Goal: Communication & Community: Ask a question

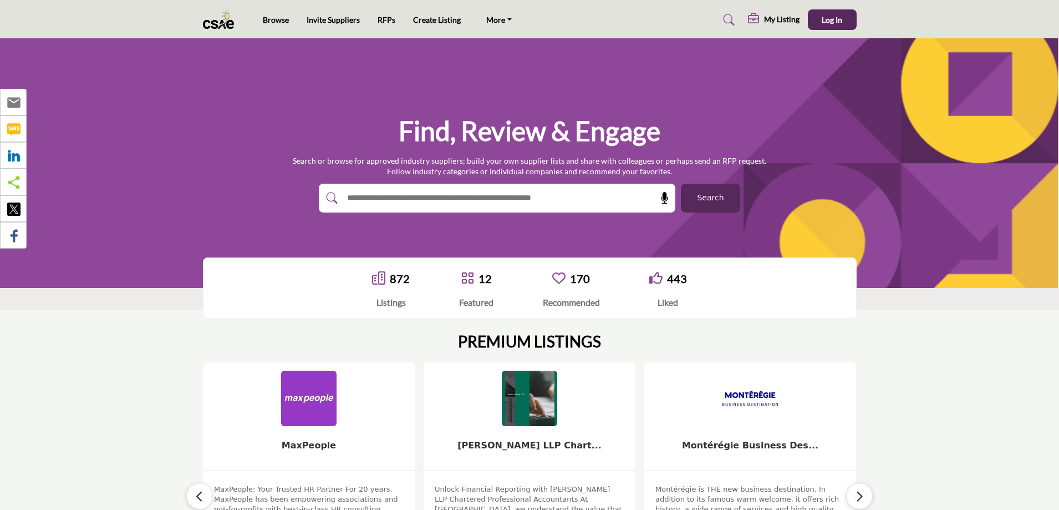
click at [778, 21] on h5 "My Listing" at bounding box center [781, 19] width 35 height 10
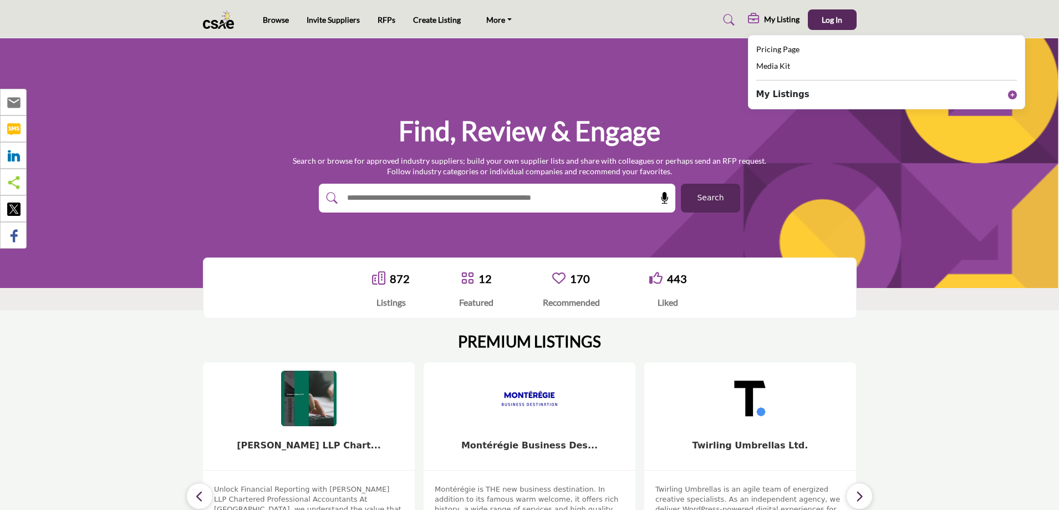
click at [777, 95] on b "My Listings" at bounding box center [782, 94] width 53 height 13
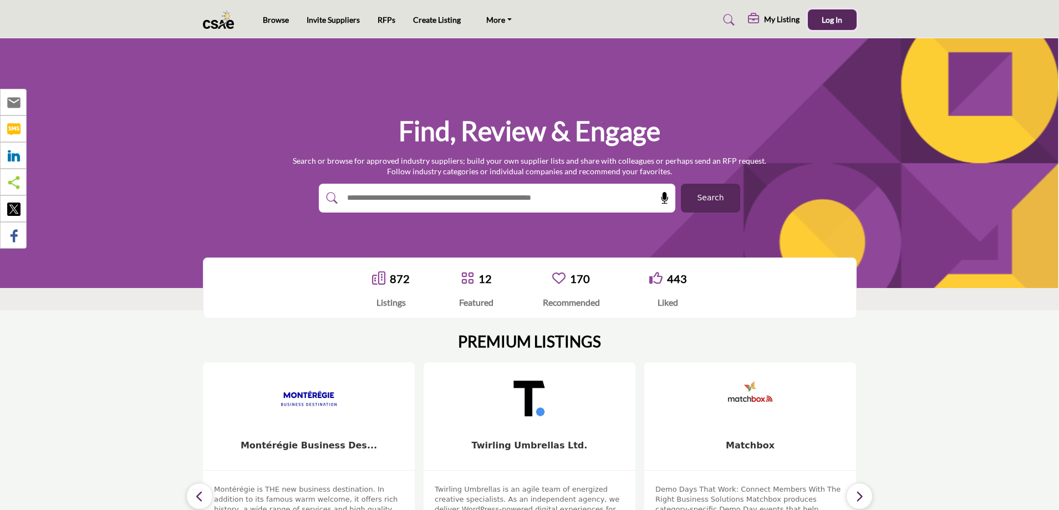
click at [839, 21] on span "Log In" at bounding box center [832, 19] width 21 height 9
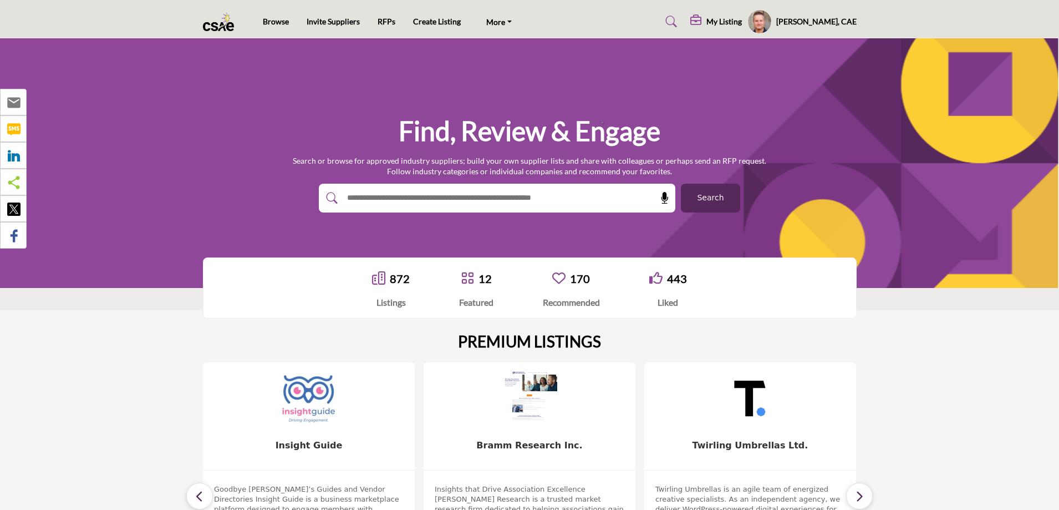
click at [742, 21] on h5 "My Listing" at bounding box center [724, 22] width 35 height 10
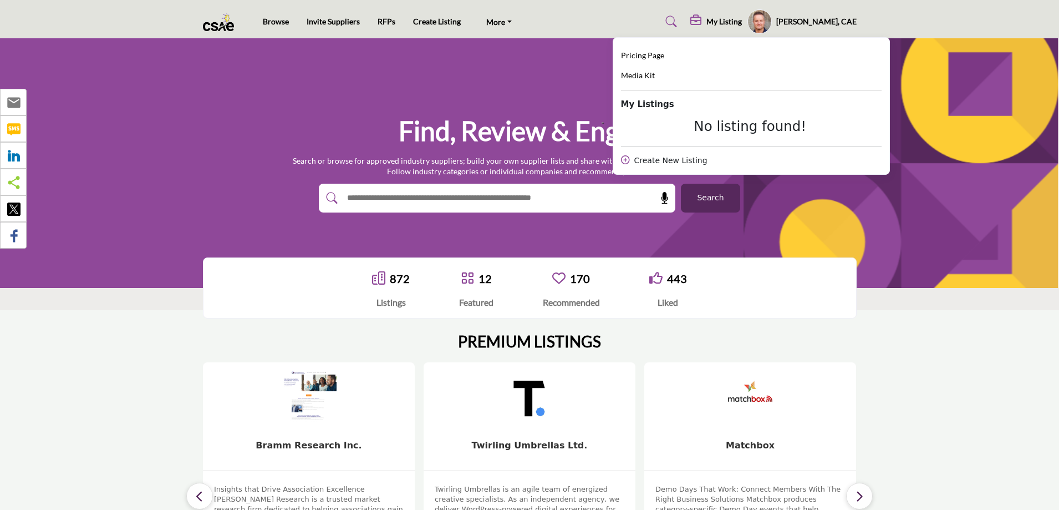
drag, startPoint x: 961, startPoint y: 283, endPoint x: 954, endPoint y: 262, distance: 22.3
click at [954, 262] on div "872 Listings 12 Featured" at bounding box center [529, 287] width 1059 height 83
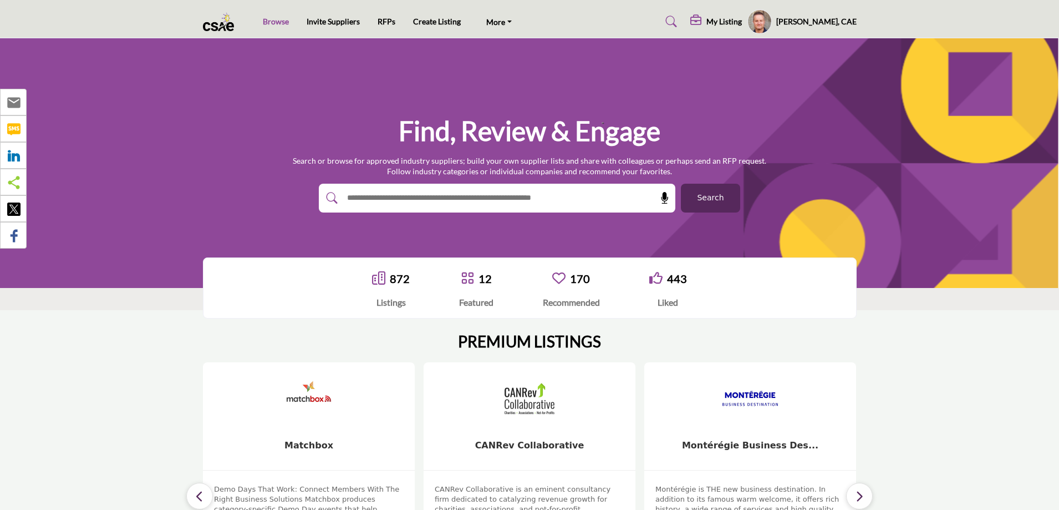
click at [282, 21] on link "Browse" at bounding box center [276, 21] width 26 height 9
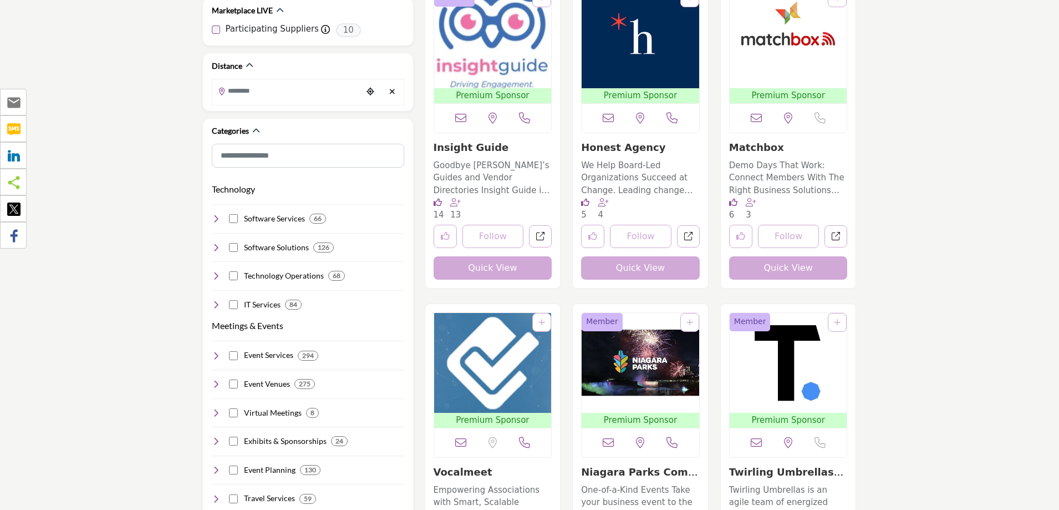
scroll to position [333, 0]
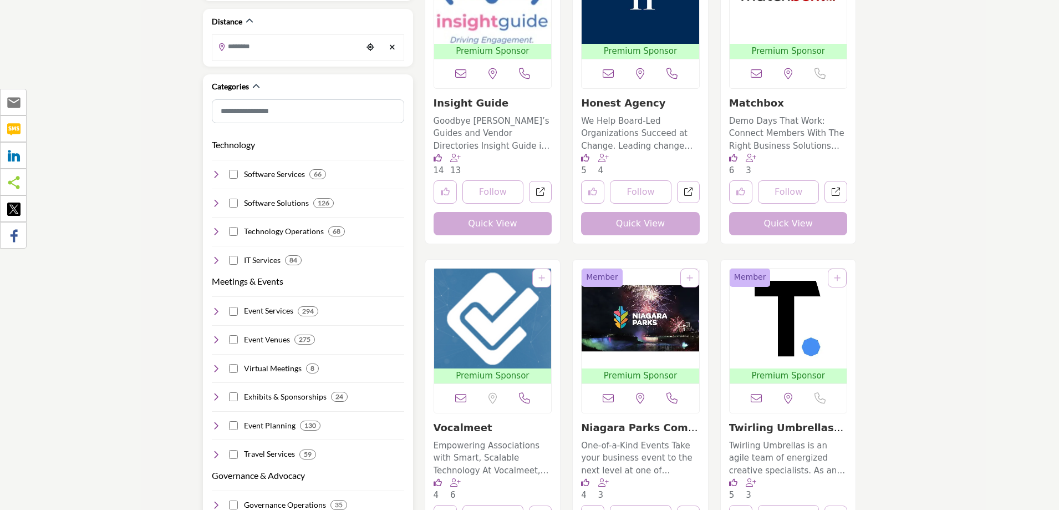
click at [216, 170] on icon at bounding box center [216, 174] width 9 height 9
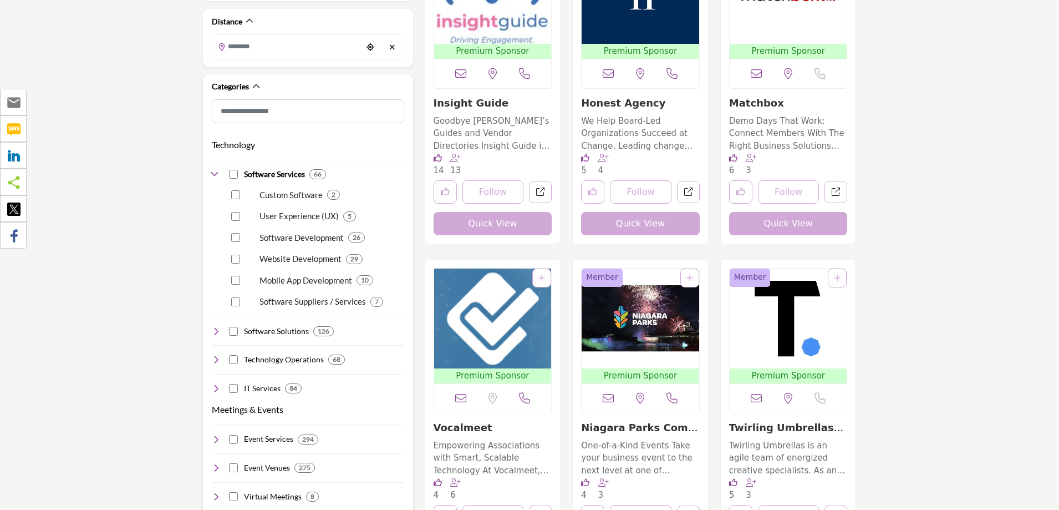
click at [214, 435] on icon at bounding box center [216, 439] width 9 height 9
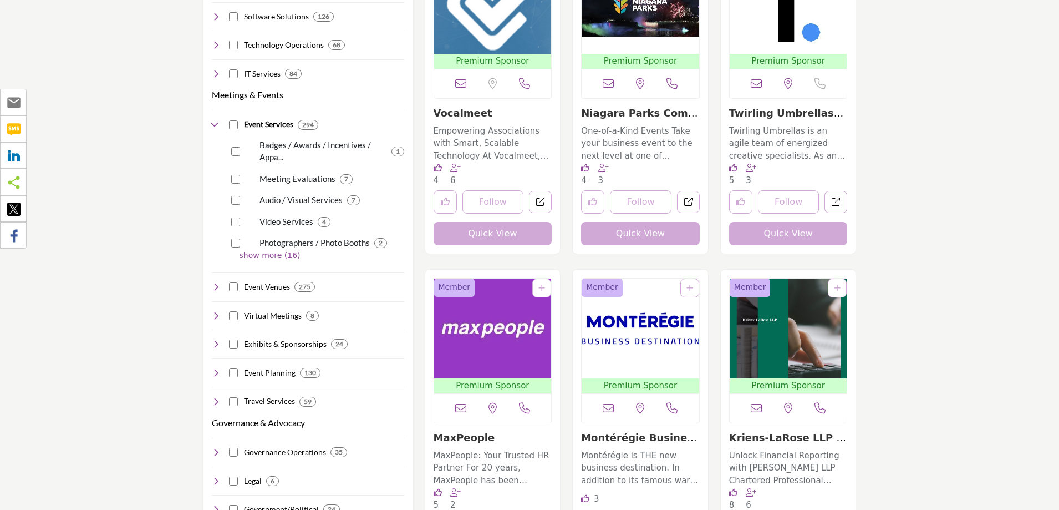
scroll to position [688, 0]
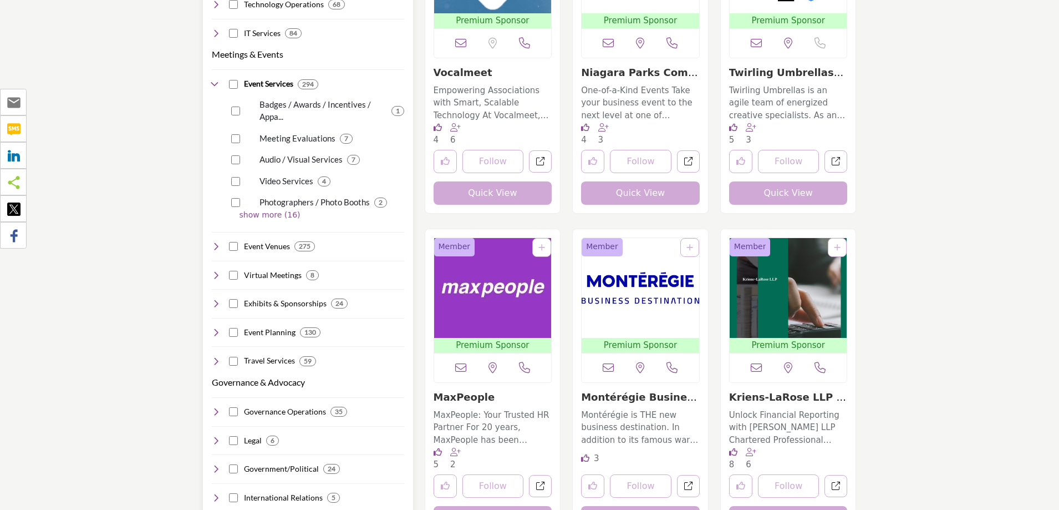
click at [216, 328] on icon at bounding box center [216, 332] width 9 height 9
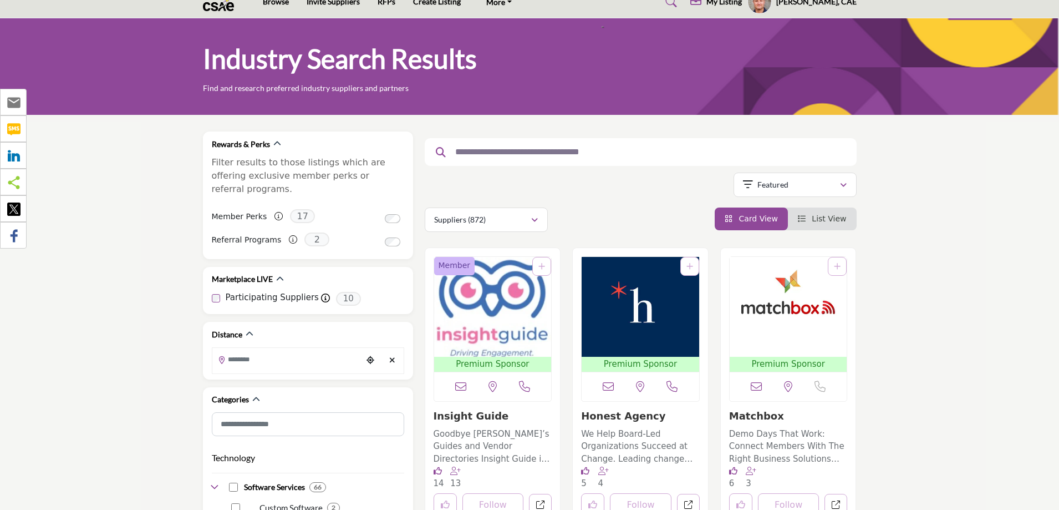
scroll to position [0, 0]
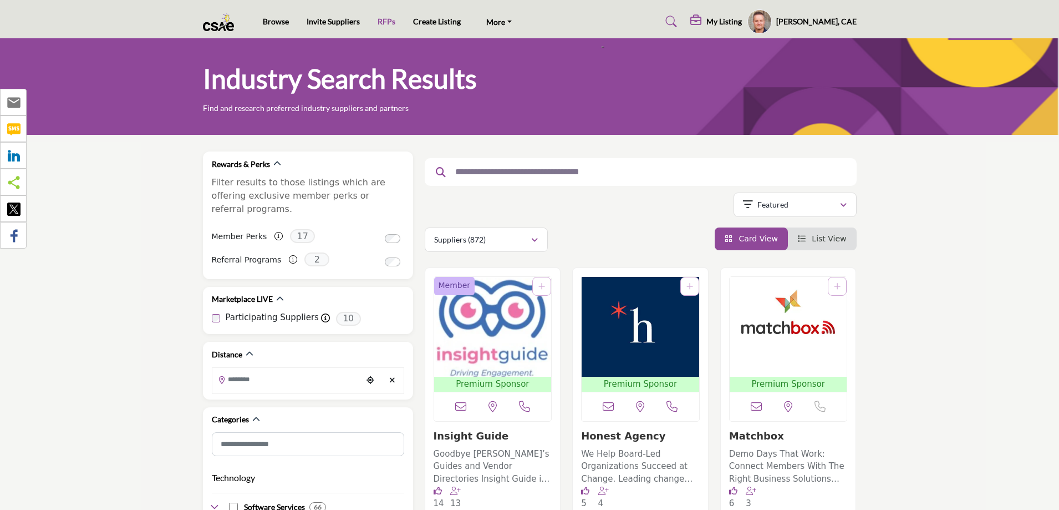
click at [385, 22] on link "RFPs" at bounding box center [387, 21] width 18 height 9
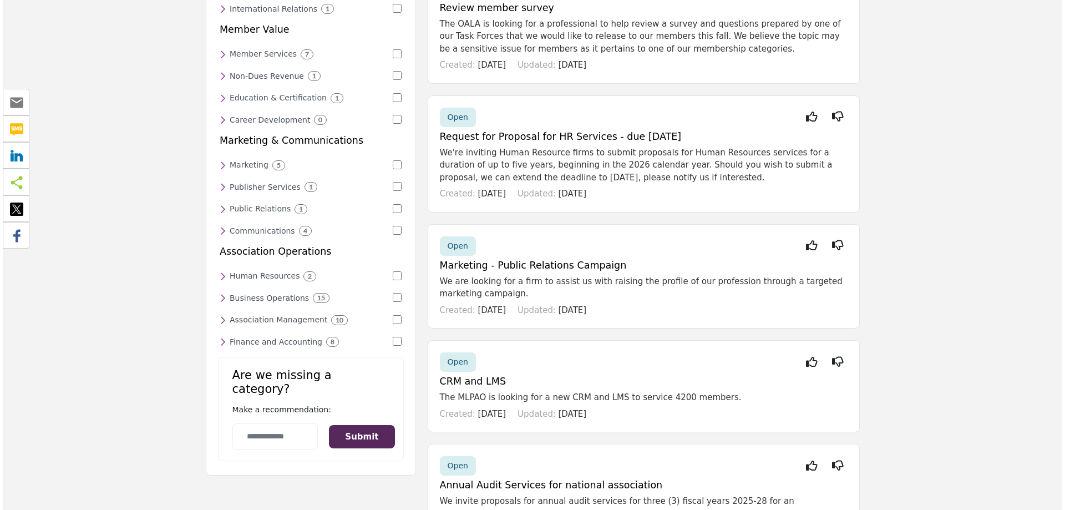
scroll to position [892, 0]
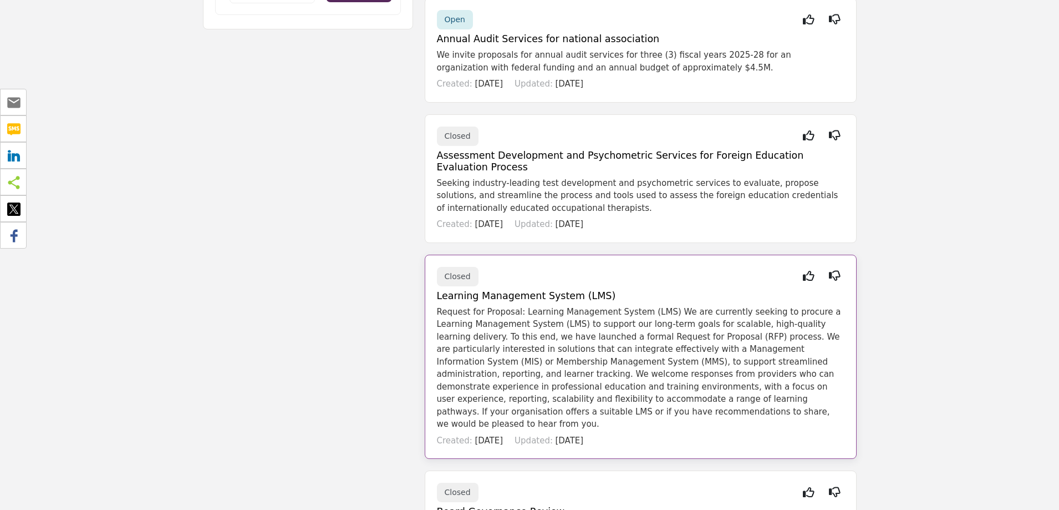
click at [571, 292] on h5 "Learning Management System (LMS)" at bounding box center [641, 296] width 408 height 12
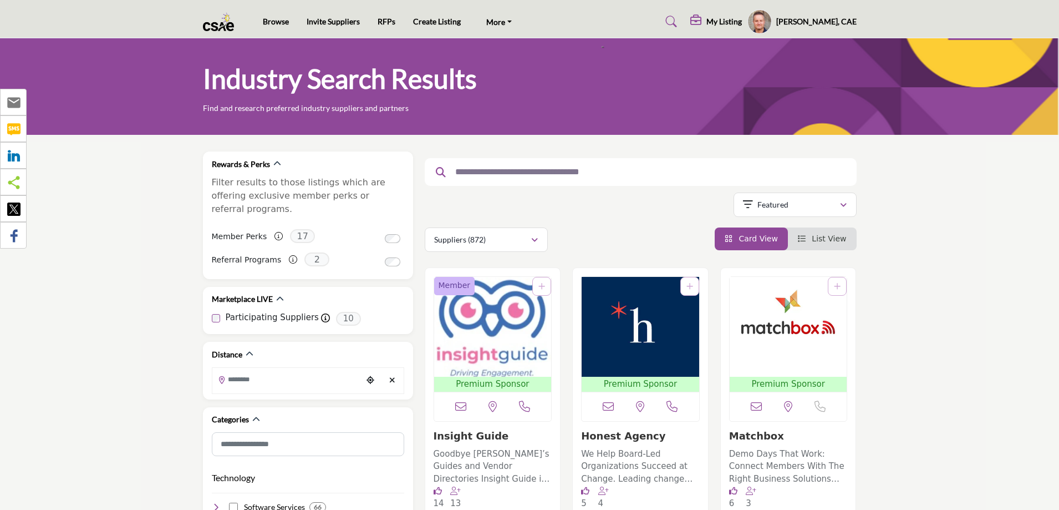
click at [725, 22] on h5 "My Listing" at bounding box center [724, 22] width 35 height 10
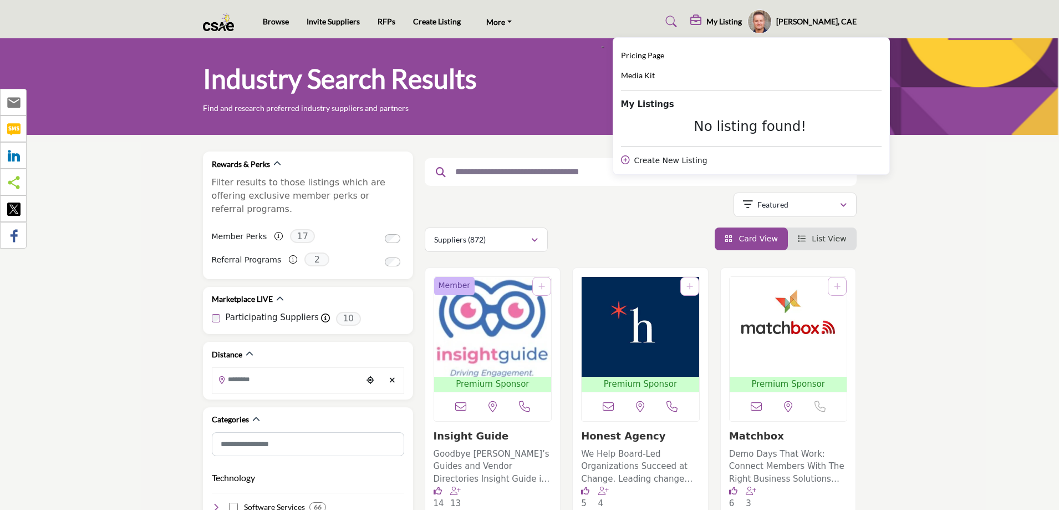
click at [810, 21] on h5 "[PERSON_NAME], CAE" at bounding box center [816, 21] width 80 height 11
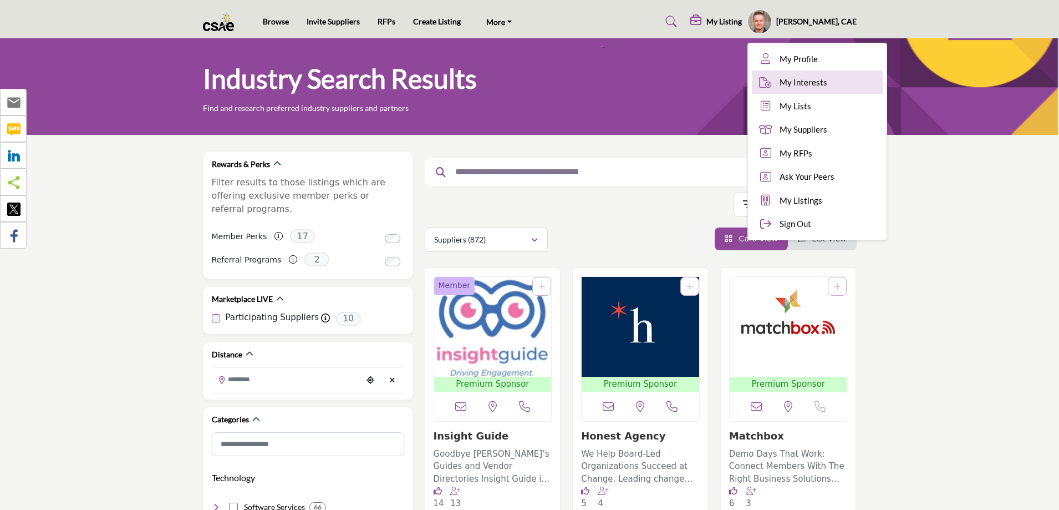
click at [817, 84] on span "My Interests" at bounding box center [804, 82] width 48 height 13
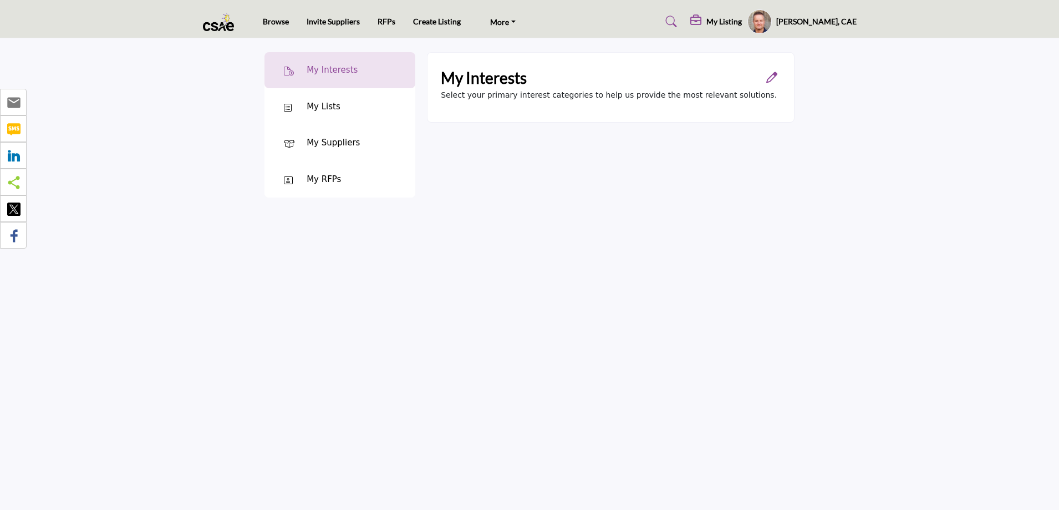
click at [830, 18] on h5 "[PERSON_NAME], CAE" at bounding box center [816, 21] width 80 height 11
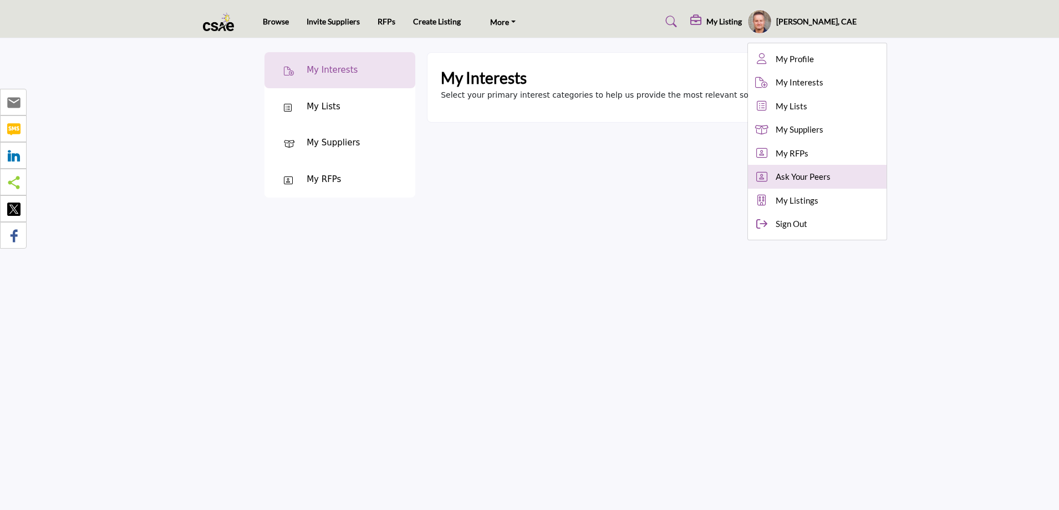
click at [827, 177] on span "Ask Your Peers" at bounding box center [803, 176] width 55 height 13
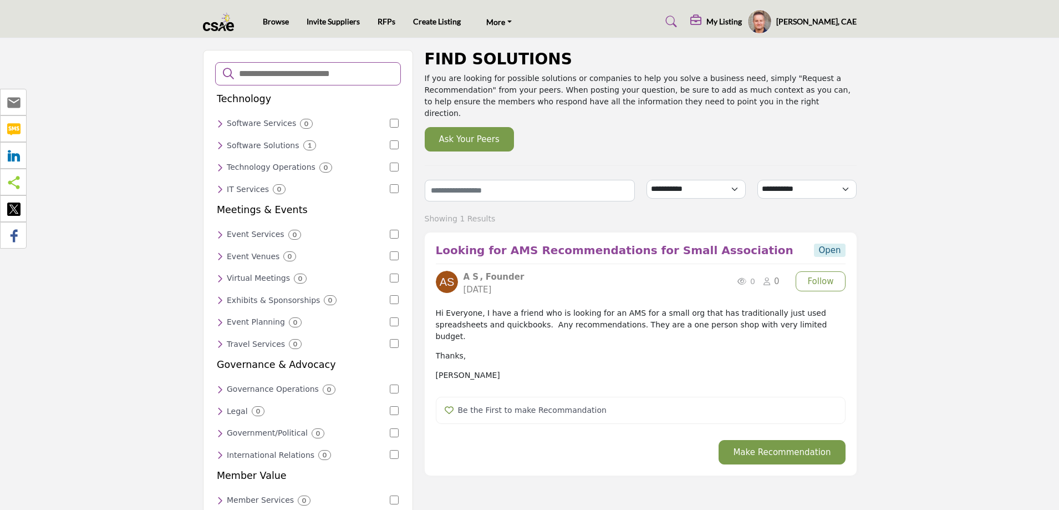
click at [267, 78] on input "Search Requests by Category" at bounding box center [315, 74] width 155 height 14
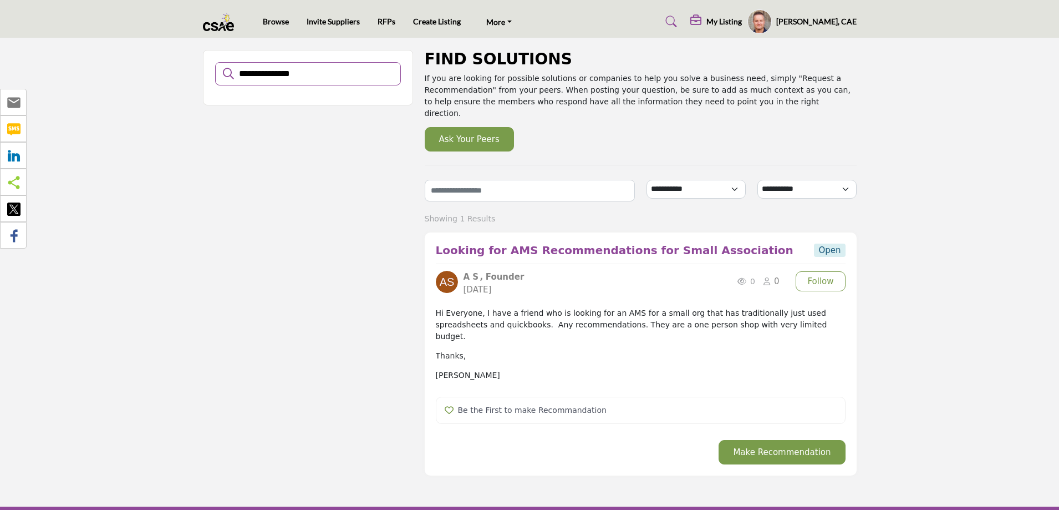
type input "**********"
